Goal: Information Seeking & Learning: Find specific fact

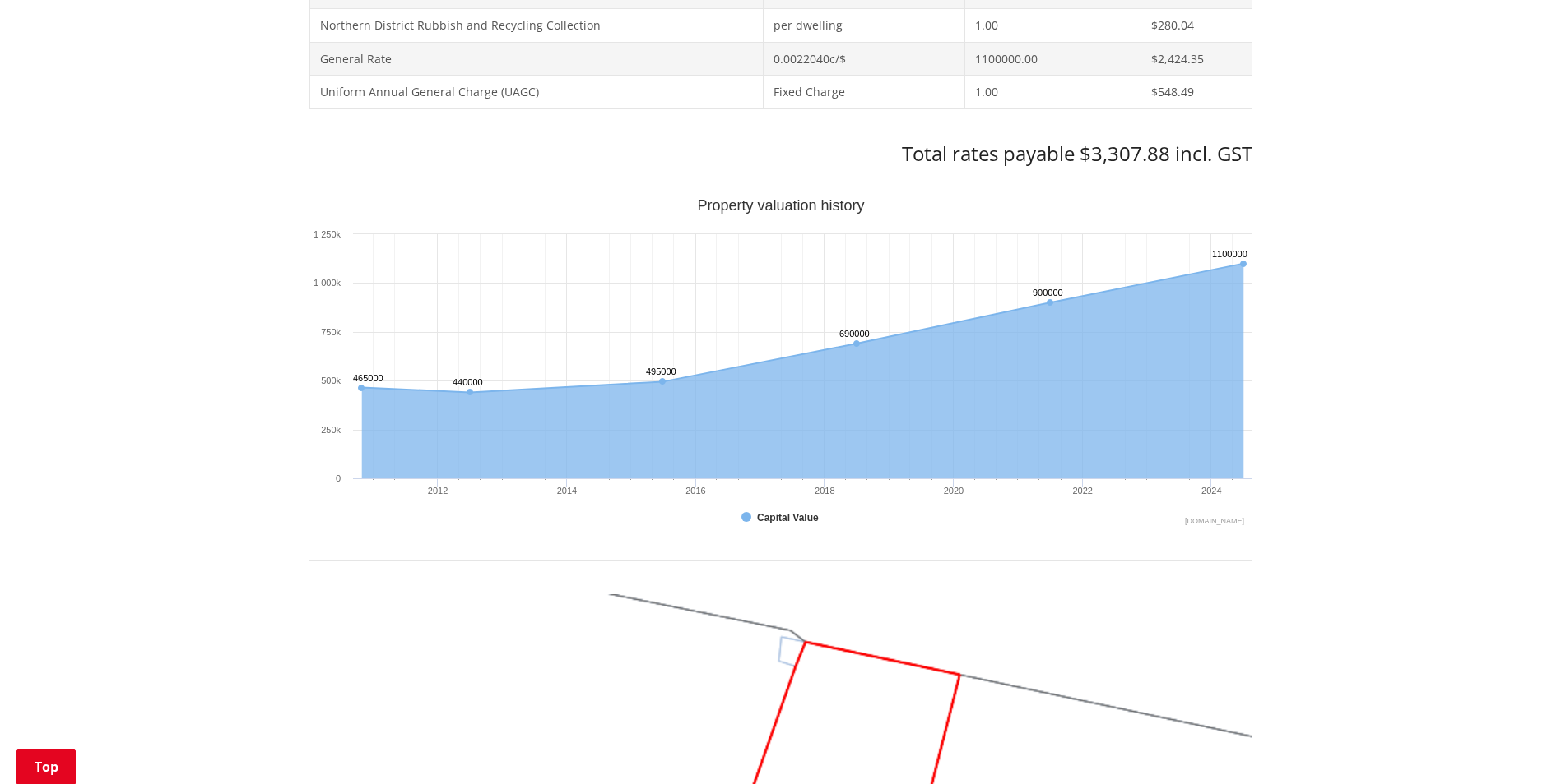
scroll to position [816, 0]
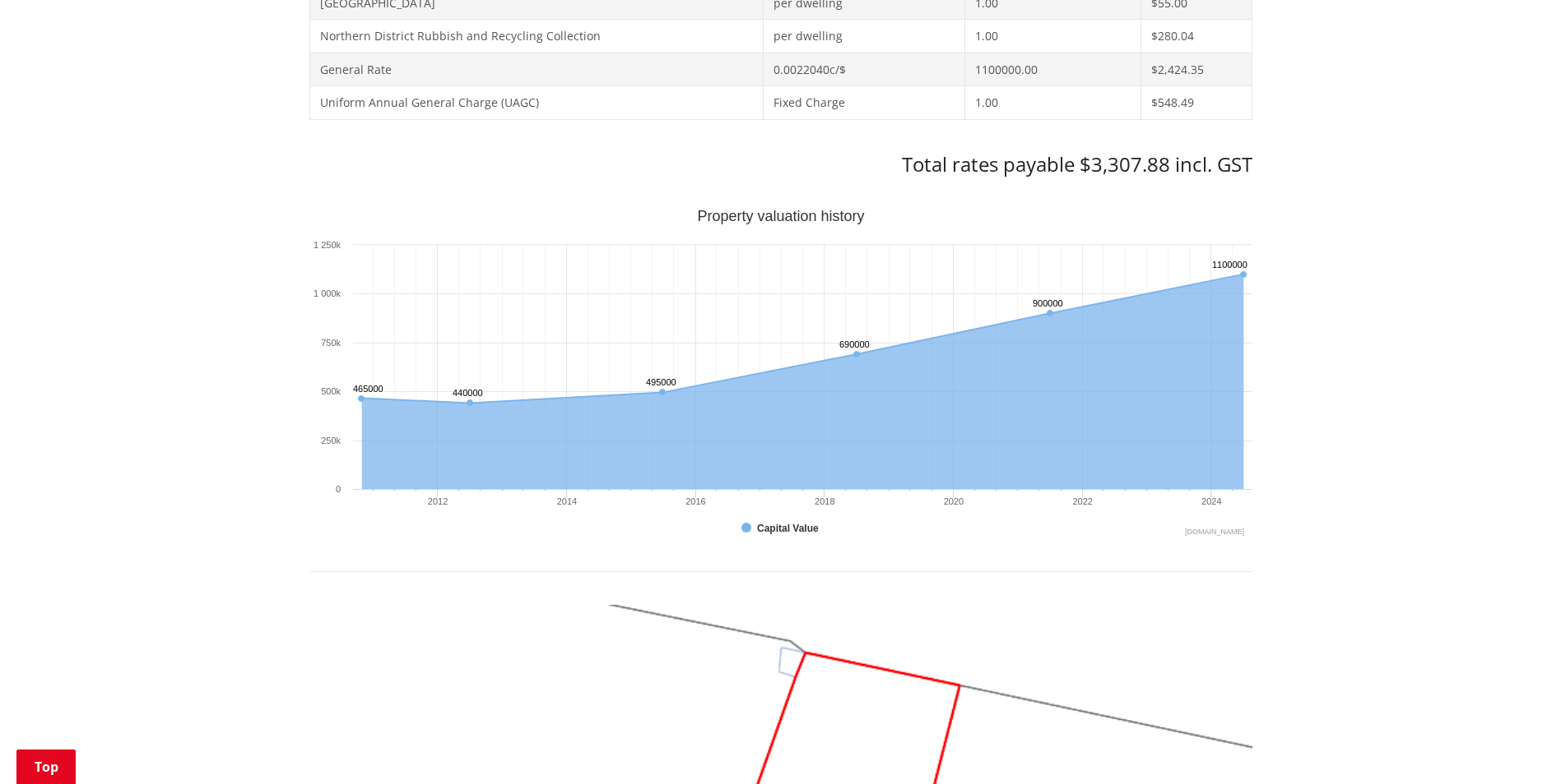
click at [1064, 160] on h3 "Total rates payable $3,307.88 incl. GST" at bounding box center [780, 165] width 942 height 24
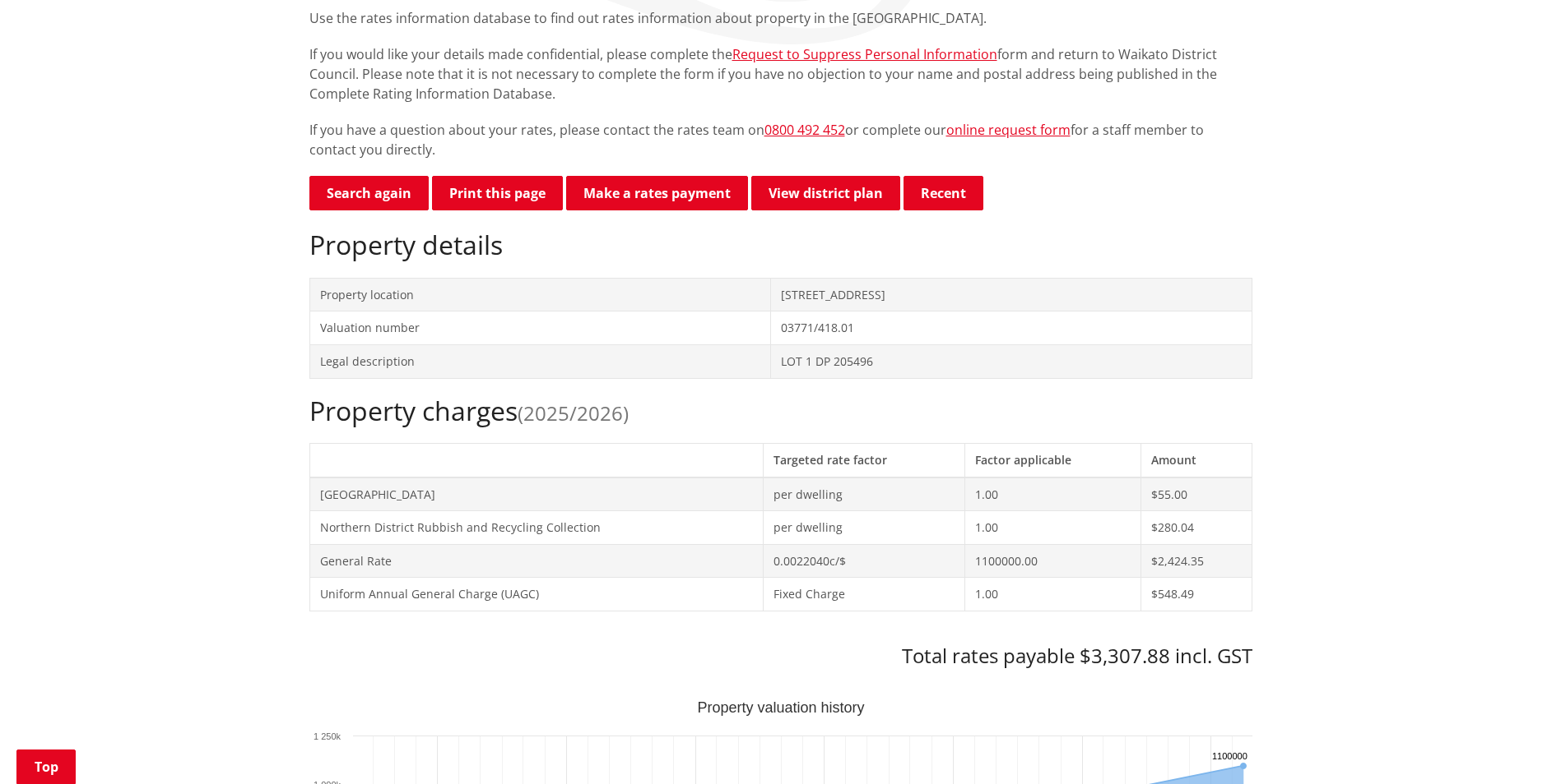
scroll to position [350, 0]
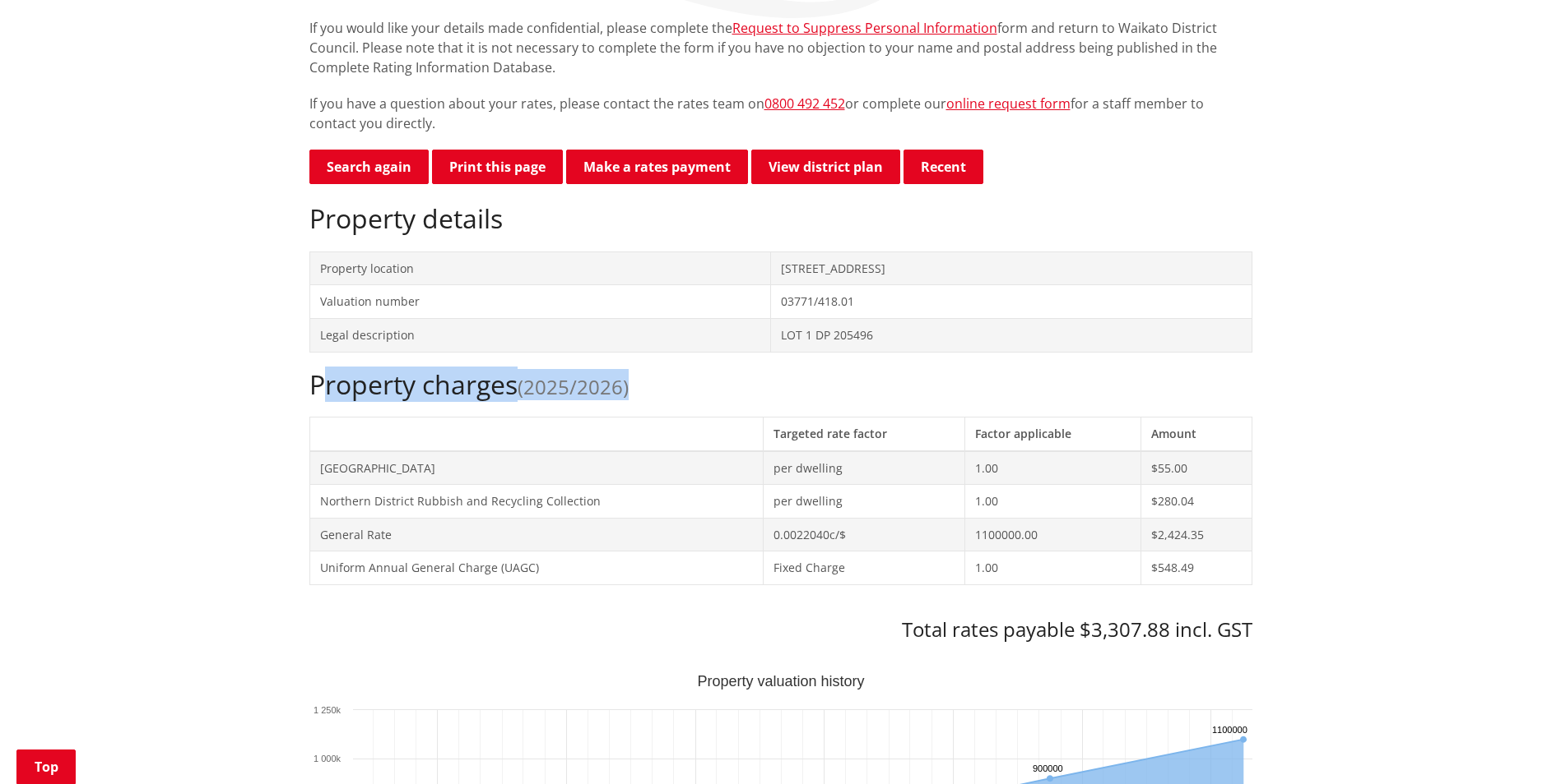
drag, startPoint x: 674, startPoint y: 395, endPoint x: 326, endPoint y: 392, distance: 348.0
click at [326, 392] on h2 "Property charges (2025/2026)" at bounding box center [780, 384] width 942 height 31
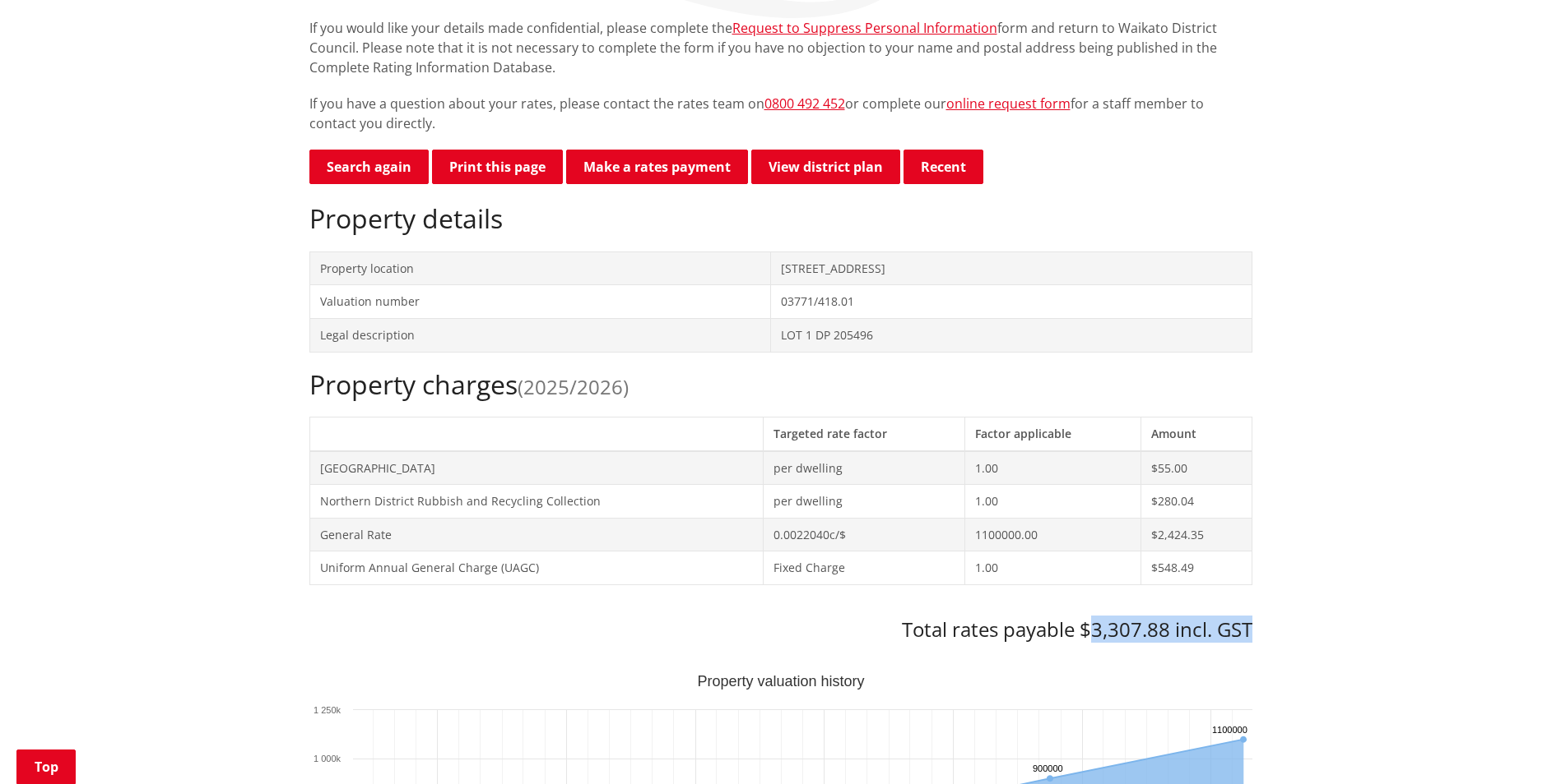
drag, startPoint x: 1087, startPoint y: 625, endPoint x: 1273, endPoint y: 626, distance: 186.0
drag, startPoint x: 554, startPoint y: 385, endPoint x: 578, endPoint y: 382, distance: 24.2
click at [578, 382] on span "(2025/2026)" at bounding box center [573, 386] width 111 height 27
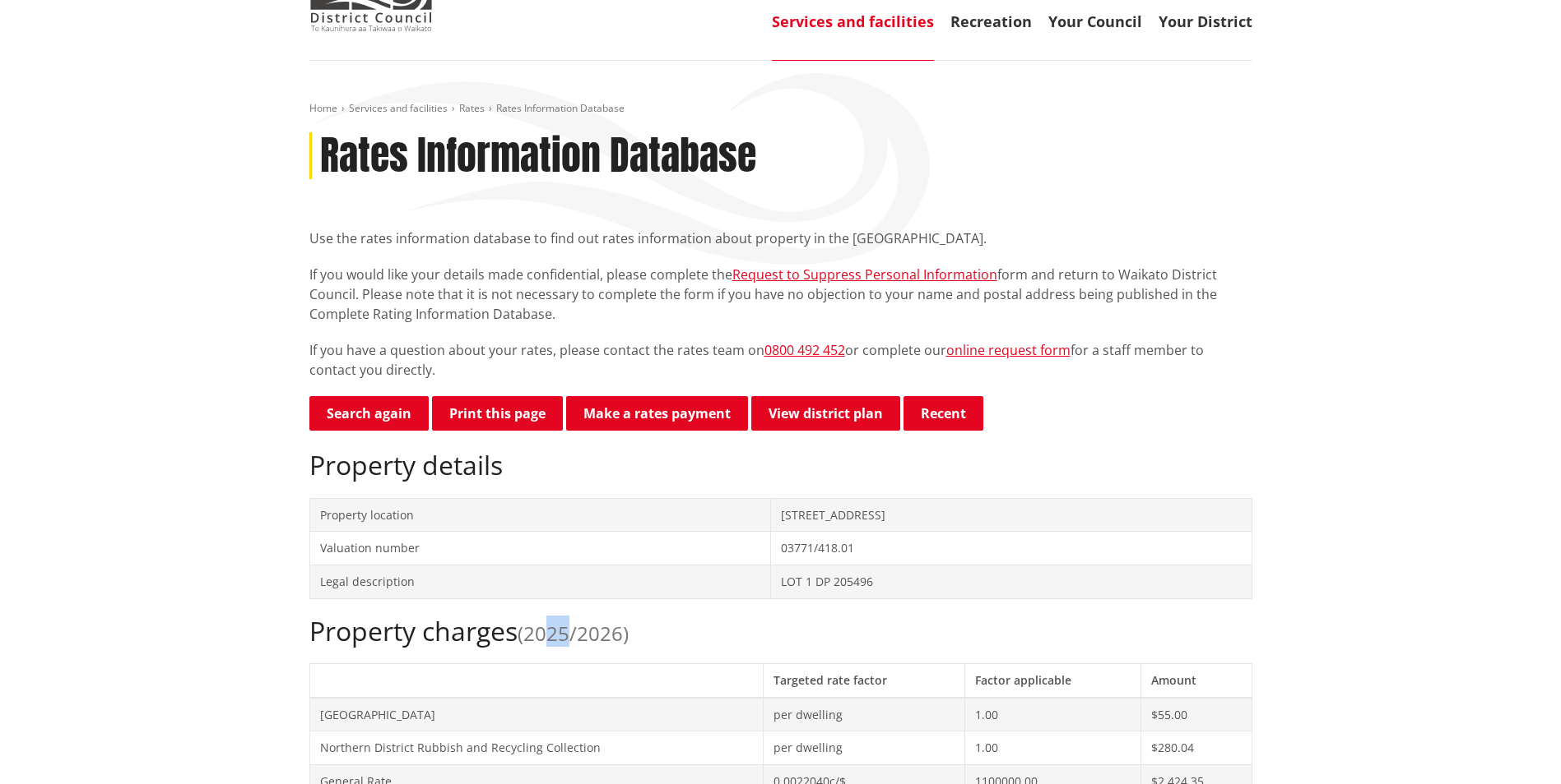
scroll to position [22, 0]
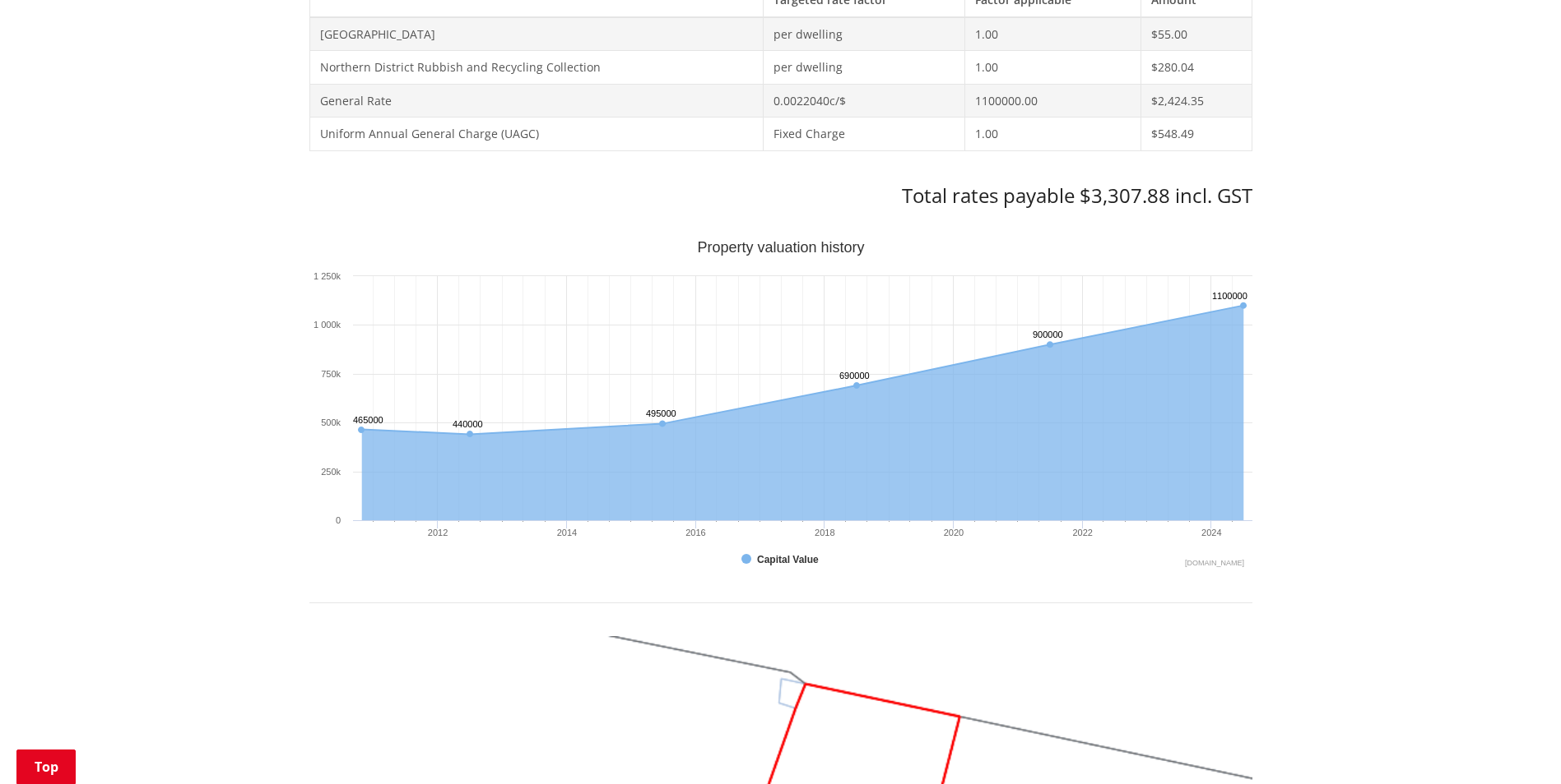
scroll to position [926, 0]
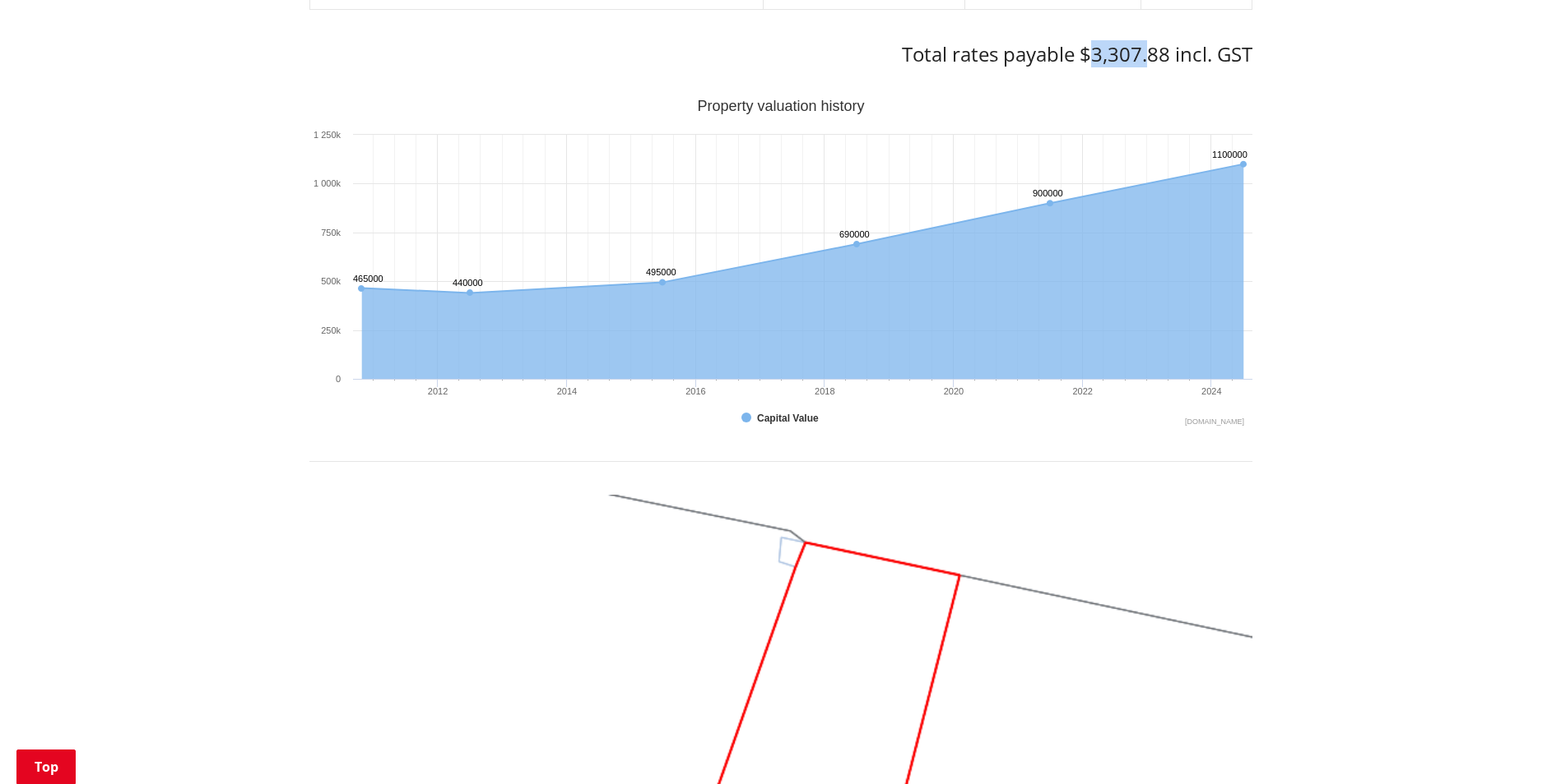
drag, startPoint x: 1090, startPoint y: 56, endPoint x: 1146, endPoint y: 56, distance: 56.0
click at [1146, 56] on h3 "Total rates payable $3,307.88 incl. GST" at bounding box center [780, 55] width 942 height 24
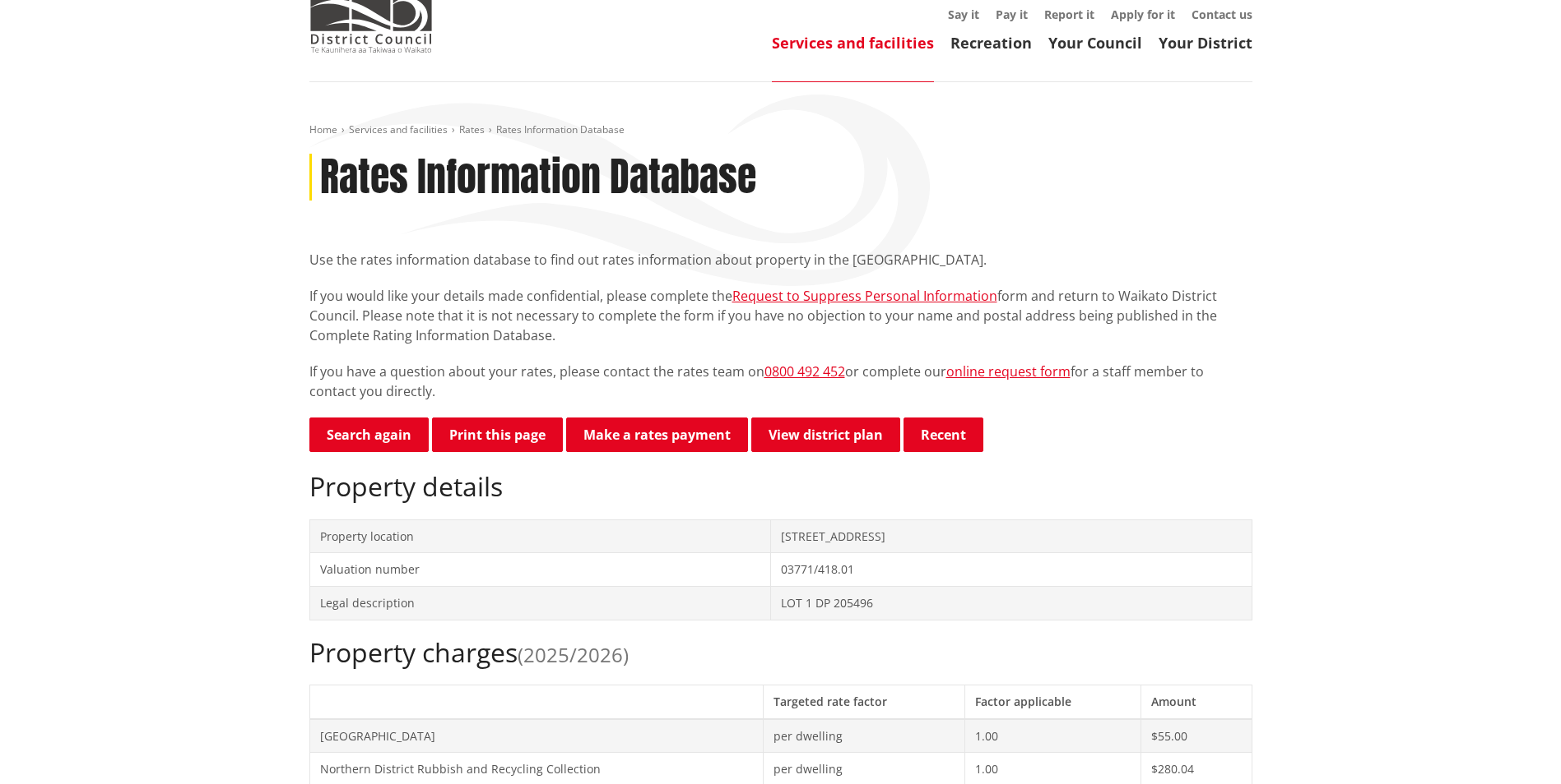
scroll to position [0, 0]
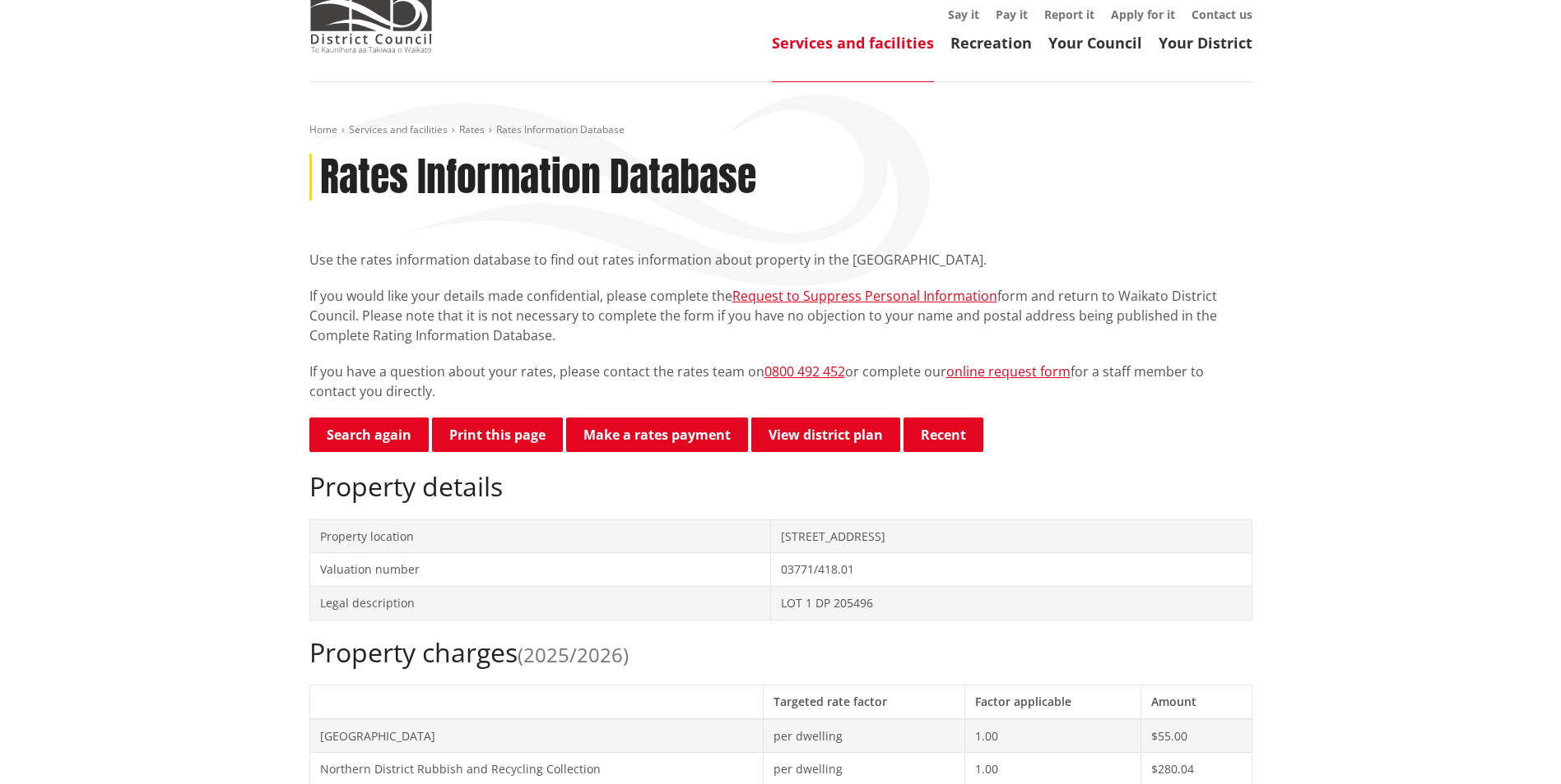
scroll to position [493, 0]
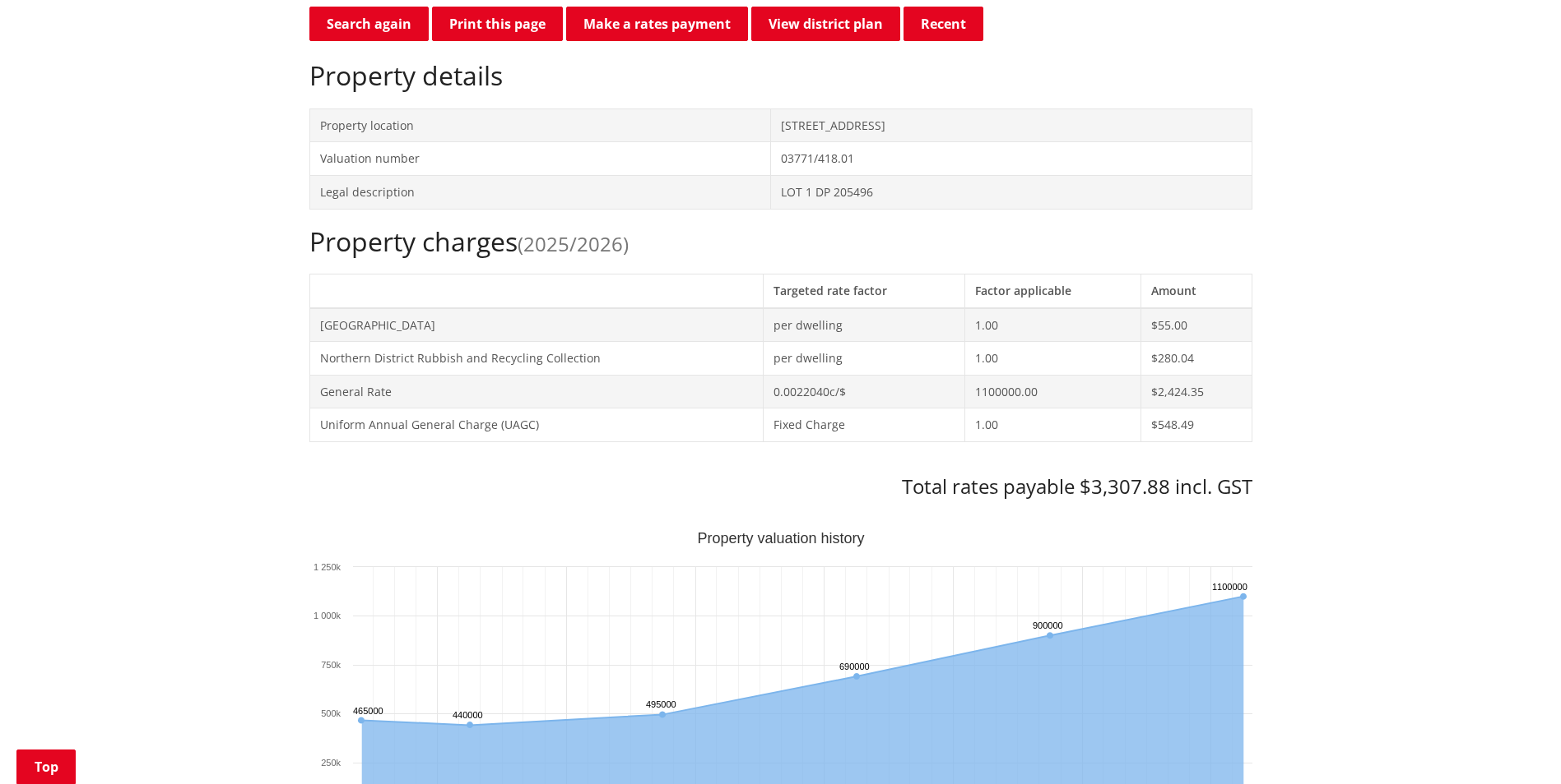
drag, startPoint x: 253, startPoint y: 472, endPoint x: 264, endPoint y: 472, distance: 11.0
click at [256, 472] on div "Home Services and facilities Rates Rates Information Database Rates Information…" at bounding box center [780, 756] width 1561 height 2170
